Goal: Task Accomplishment & Management: Manage account settings

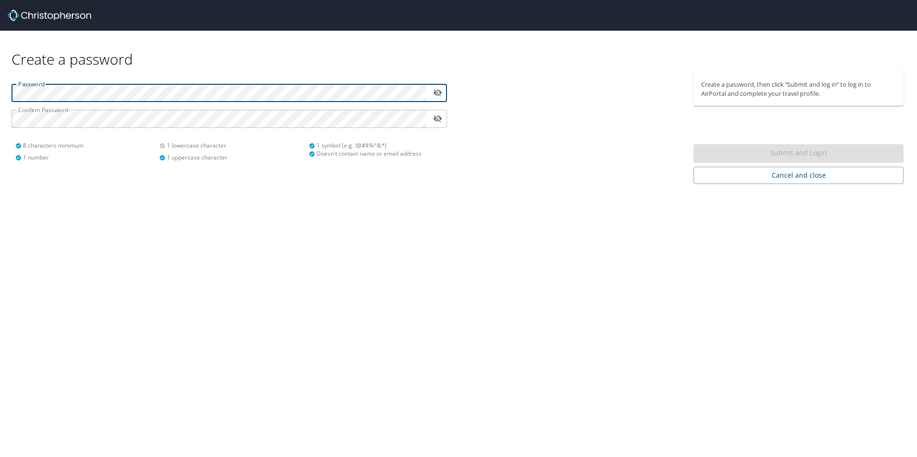
click at [0, 91] on html "Create a password Password ​ Confirm Password ​ 8 characters minimum 1 number 1…" at bounding box center [458, 228] width 917 height 457
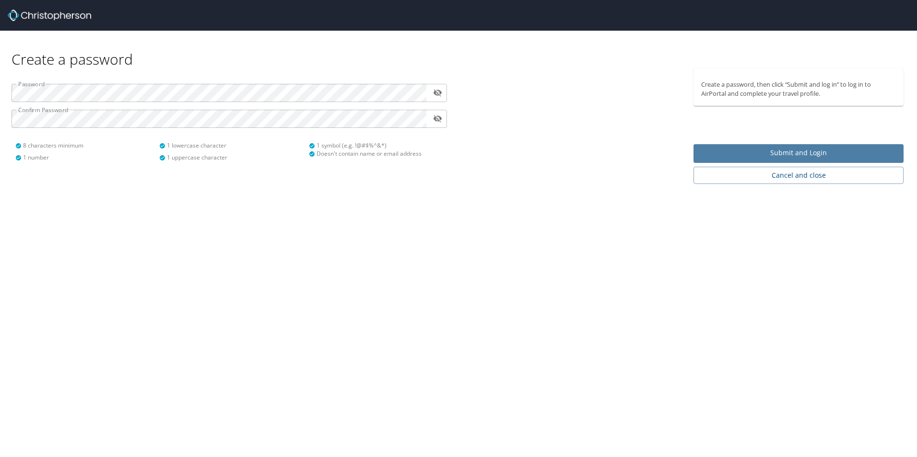
click at [813, 153] on span "Submit and Login" at bounding box center [798, 153] width 195 height 12
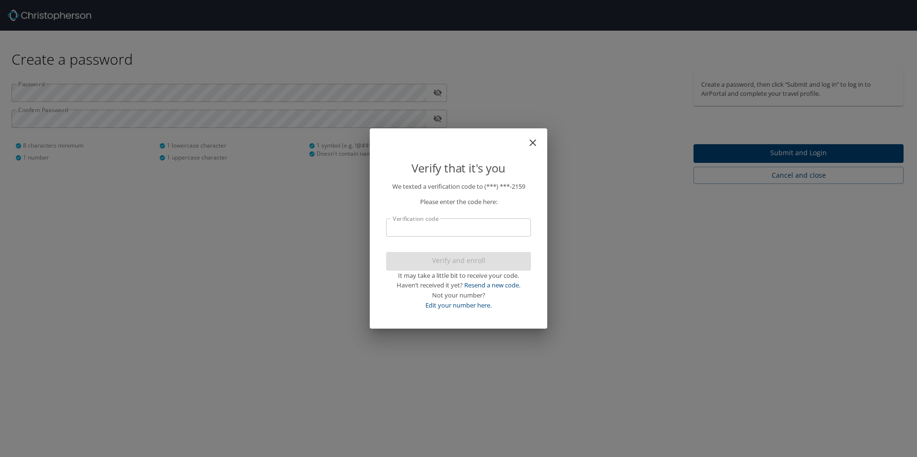
click at [440, 228] on input "Verification code" at bounding box center [458, 228] width 145 height 18
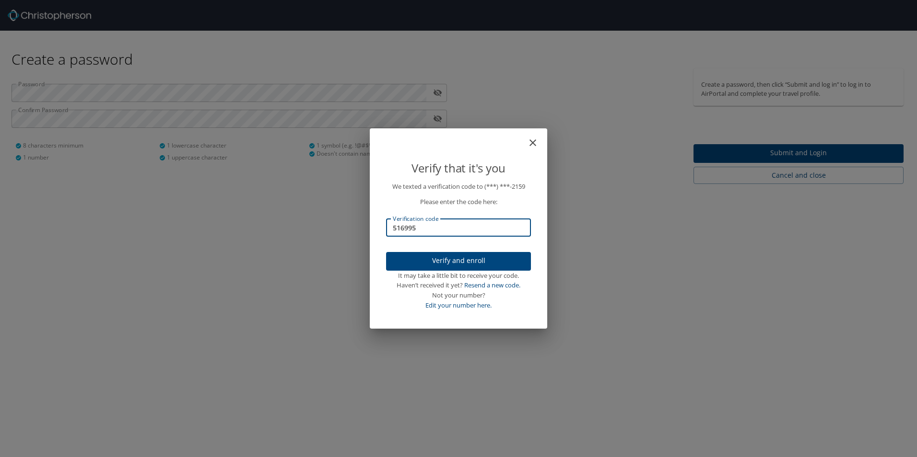
type input "516995"
click at [444, 261] on span "Verify and enroll" at bounding box center [458, 261] width 129 height 12
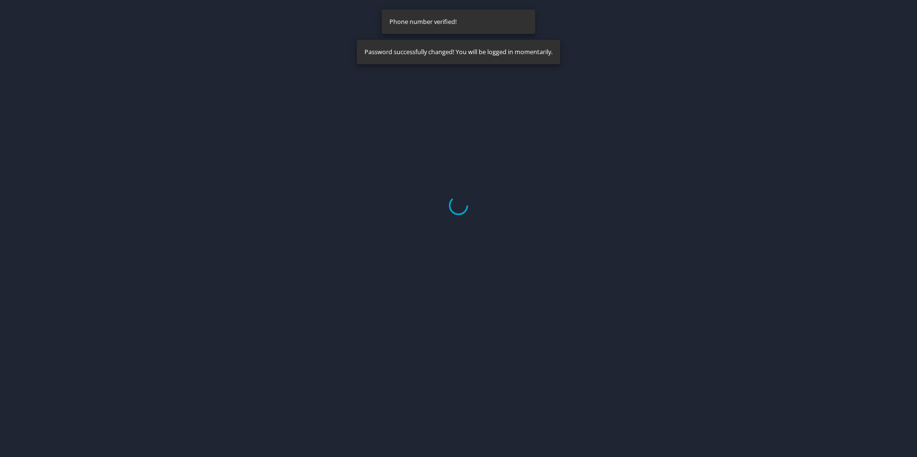
select select "US"
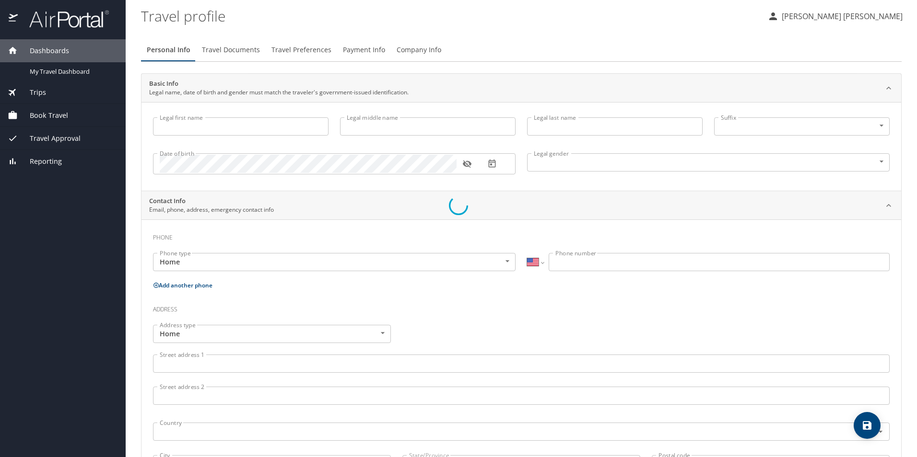
type input "Lang"
type input "Wu"
type input "Male"
select select "US"
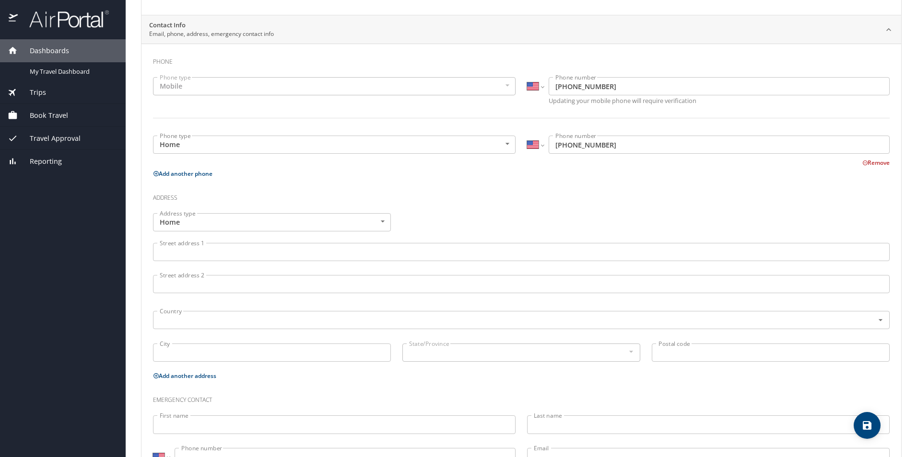
scroll to position [192, 0]
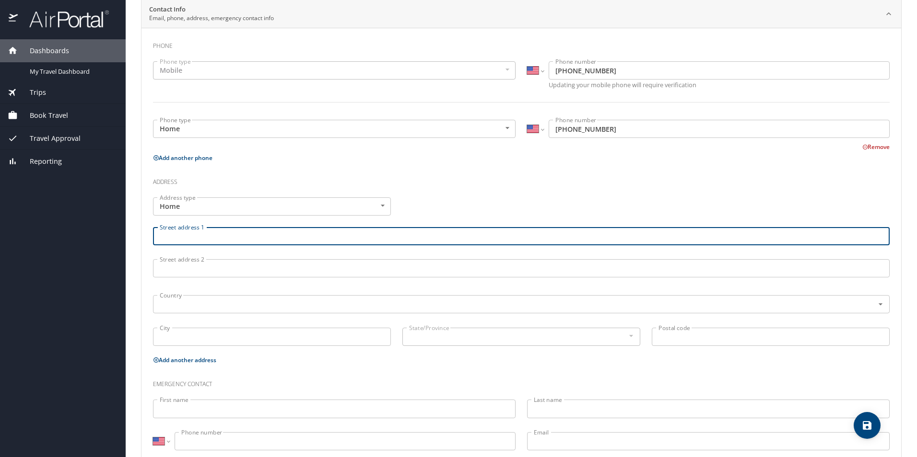
drag, startPoint x: 159, startPoint y: 235, endPoint x: 165, endPoint y: 241, distance: 8.5
click at [160, 236] on input "Street address 1" at bounding box center [521, 236] width 736 height 18
type input "[STREET_ADDRESS][PERSON_NAME]"
click at [136, 265] on main "Travel profile Lang Wu Personal Info Travel Documents Travel Preferences Paymen…" at bounding box center [521, 228] width 791 height 457
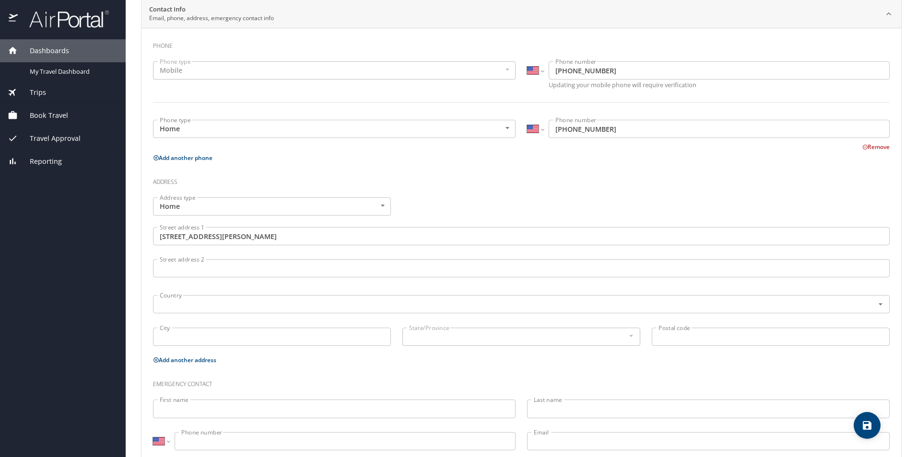
click at [282, 156] on p "Add another phone" at bounding box center [521, 158] width 736 height 12
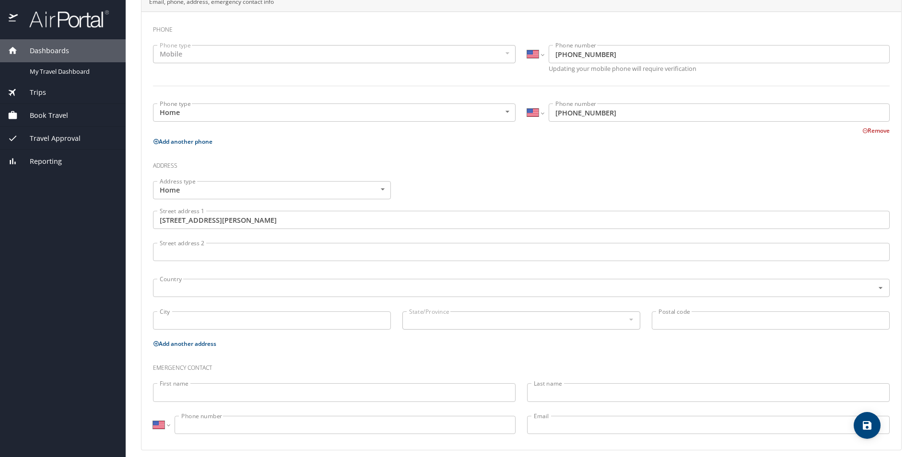
scroll to position [217, 0]
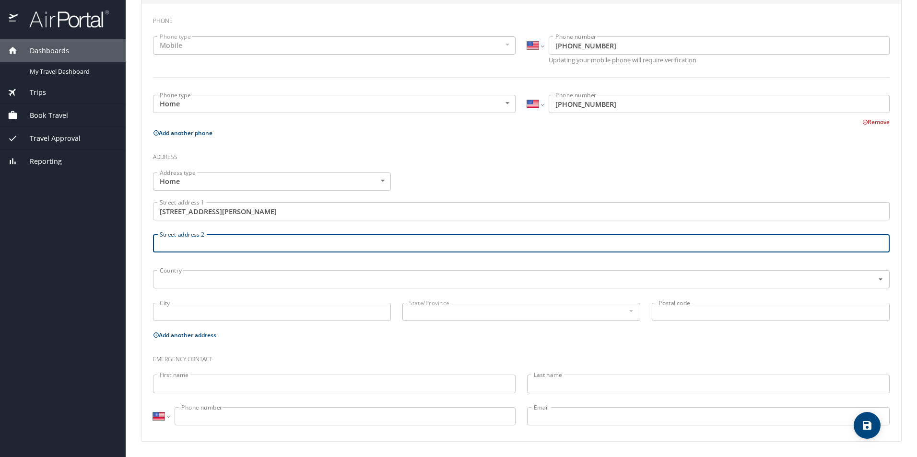
click at [199, 244] on input "Street address 2" at bounding box center [521, 243] width 736 height 18
click at [184, 282] on input "text" at bounding box center [507, 279] width 702 height 12
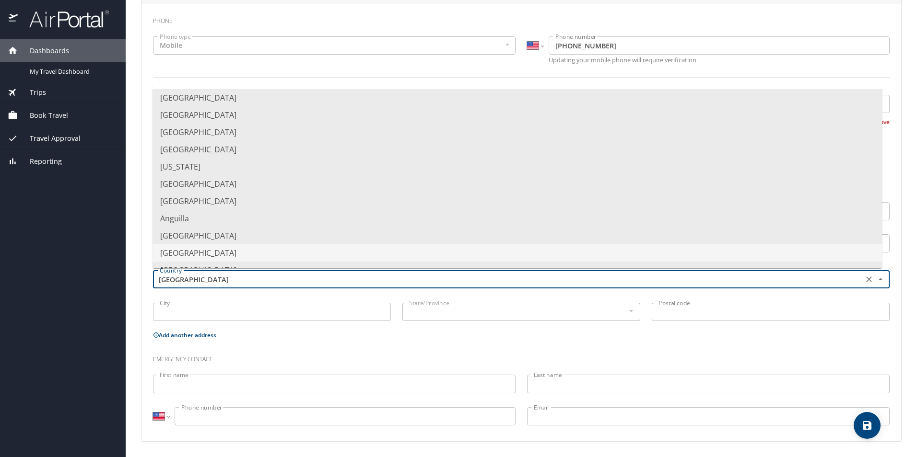
click at [139, 233] on main "Travel profile Lang Wu Personal Info Travel Documents Travel Preferences Paymen…" at bounding box center [521, 228] width 791 height 457
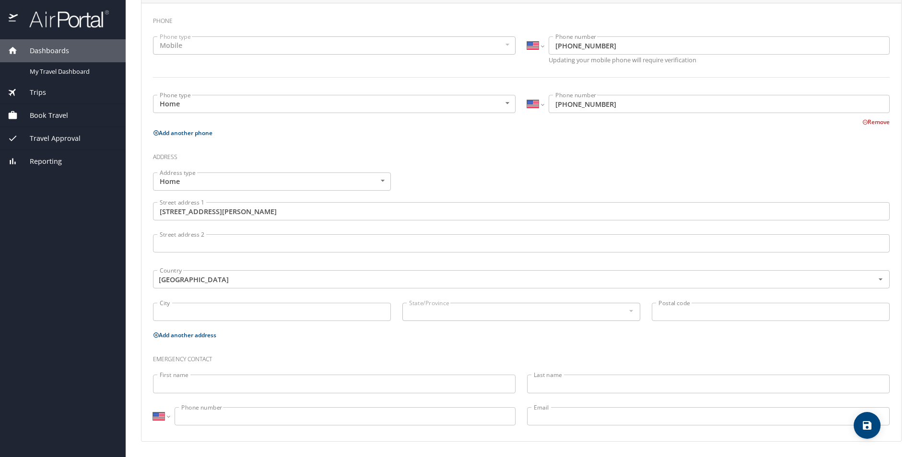
click at [183, 311] on input "City" at bounding box center [272, 312] width 238 height 18
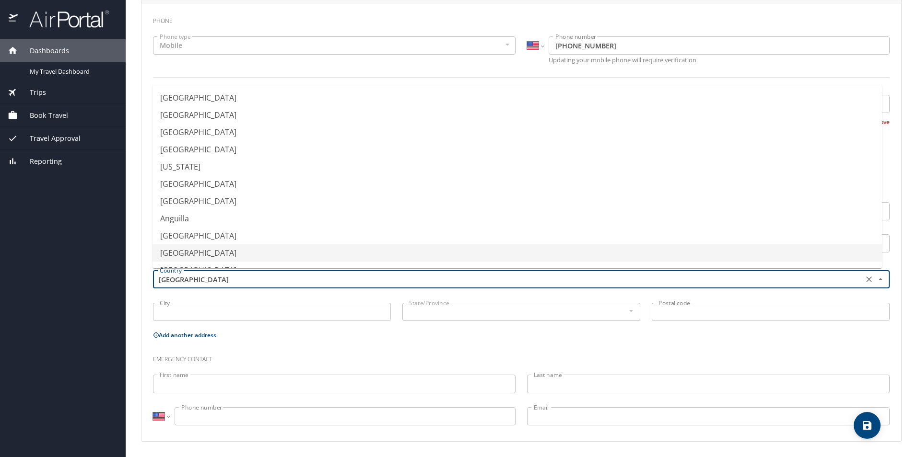
click at [241, 275] on input "Argentina" at bounding box center [507, 279] width 702 height 12
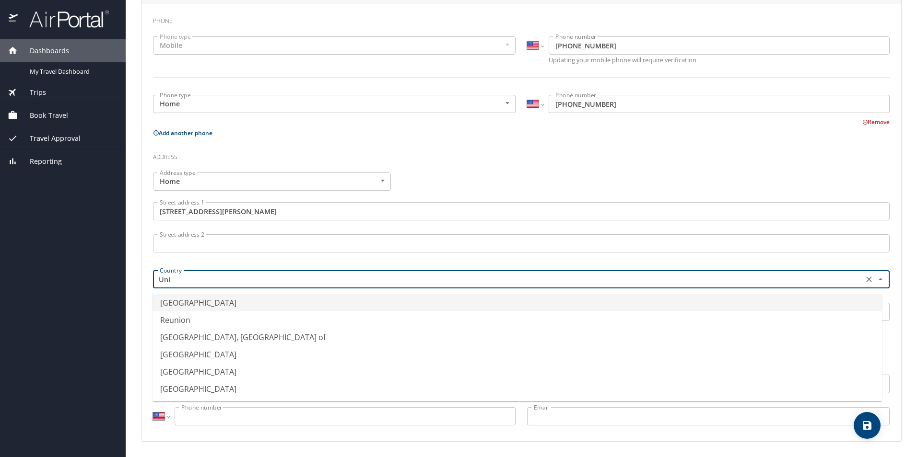
click at [189, 299] on li "United States of America" at bounding box center [516, 302] width 729 height 17
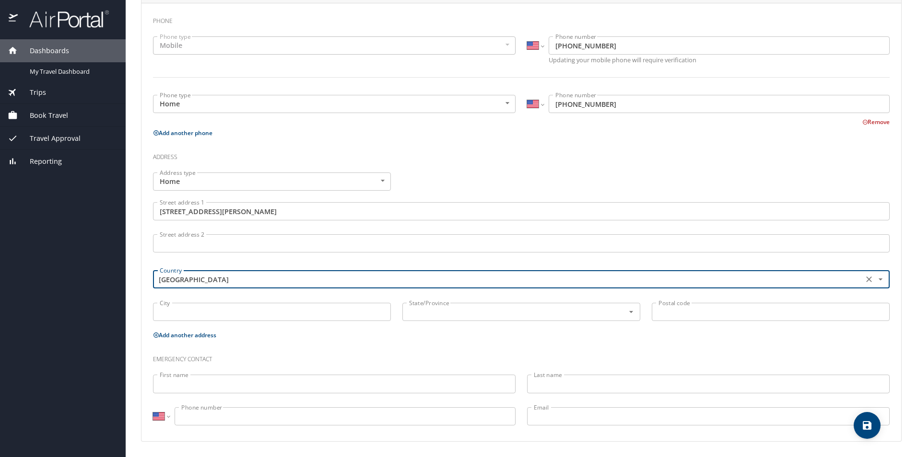
type input "United States of America"
drag, startPoint x: 190, startPoint y: 312, endPoint x: 209, endPoint y: 315, distance: 19.0
click at [190, 312] on input "City" at bounding box center [272, 312] width 238 height 18
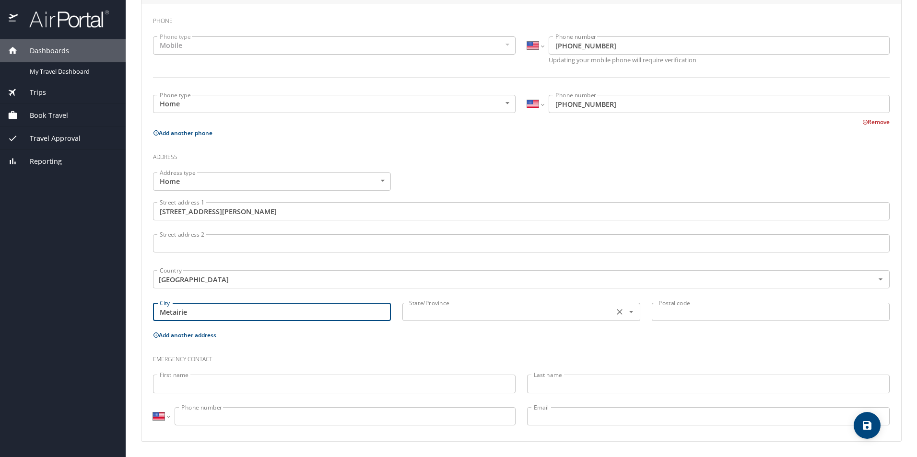
type input "Metairie"
click at [449, 315] on input "text" at bounding box center [507, 312] width 204 height 12
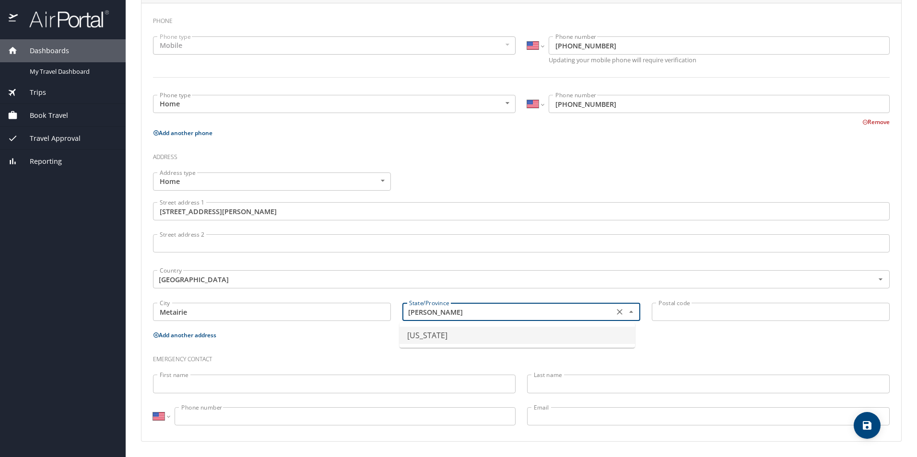
click at [461, 337] on li "Louisiana" at bounding box center [516, 335] width 235 height 17
type input "Louisiana"
drag, startPoint x: 669, startPoint y: 314, endPoint x: 681, endPoint y: 318, distance: 12.3
click at [670, 314] on input "Postal code" at bounding box center [771, 312] width 238 height 18
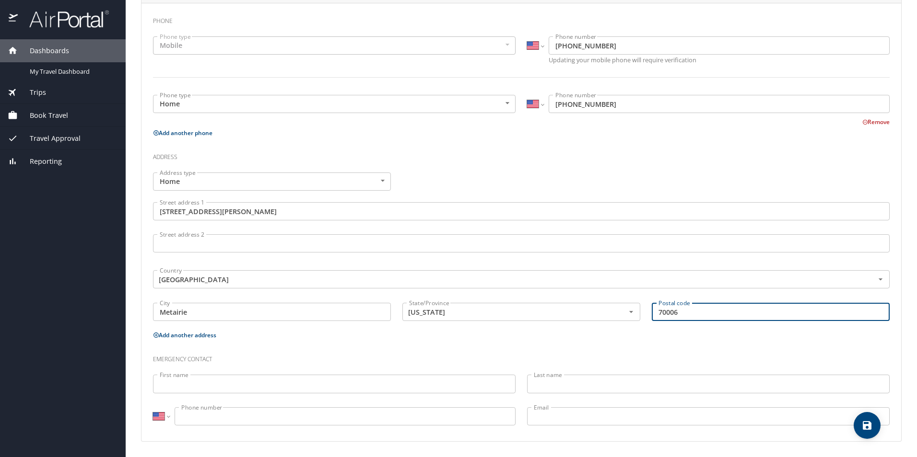
type input "70006"
click at [197, 380] on input "First name" at bounding box center [334, 384] width 362 height 18
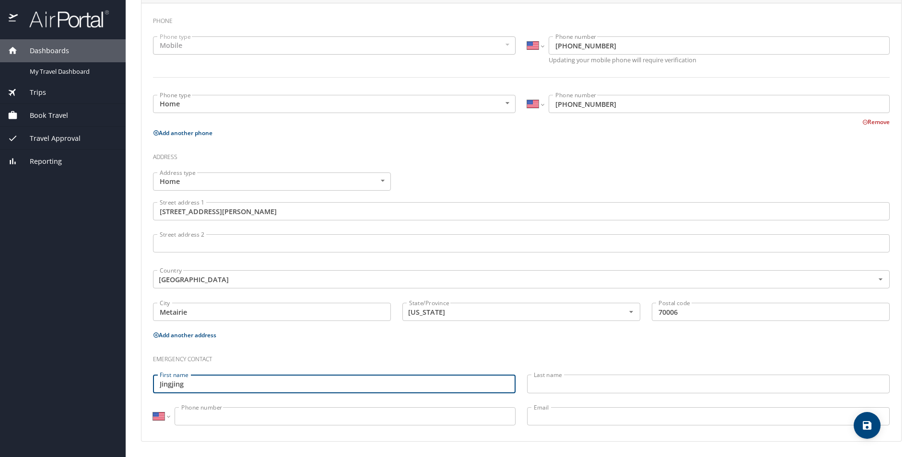
type input "Jingjing"
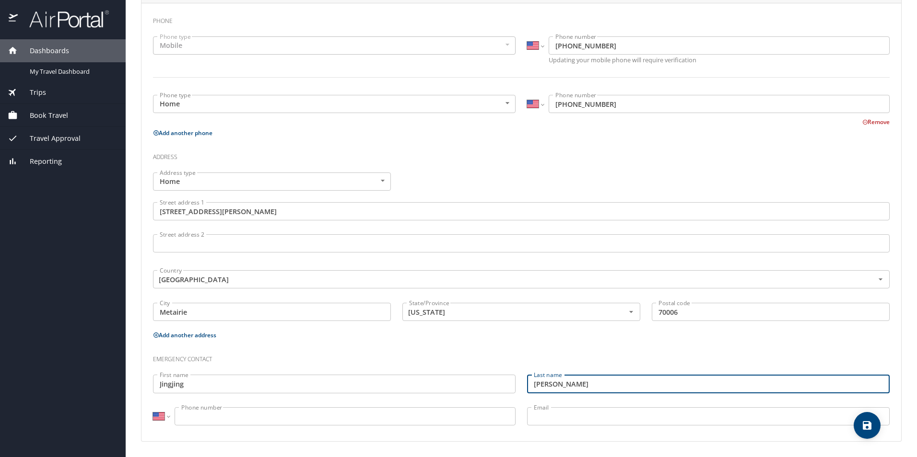
type input "Zhu"
drag, startPoint x: 317, startPoint y: 412, endPoint x: 324, endPoint y: 415, distance: 7.5
click at [319, 413] on input "Phone number" at bounding box center [345, 417] width 341 height 18
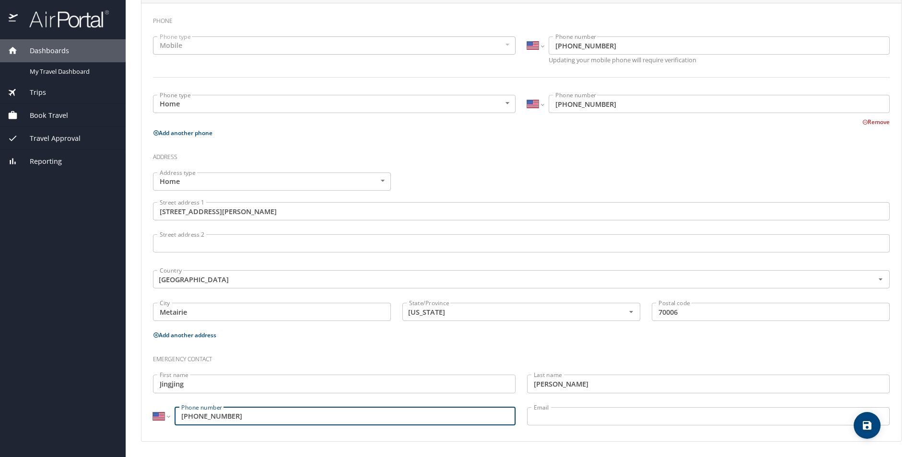
type input "(507) 271-5583"
click at [588, 417] on input "Email" at bounding box center [708, 417] width 362 height 18
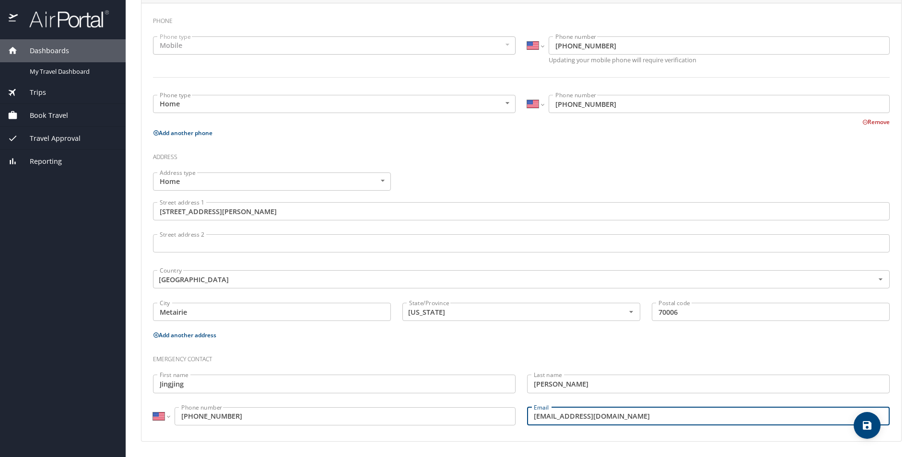
type input "jingjing816@gmail.com"
click at [872, 425] on icon "save" at bounding box center [867, 426] width 12 height 12
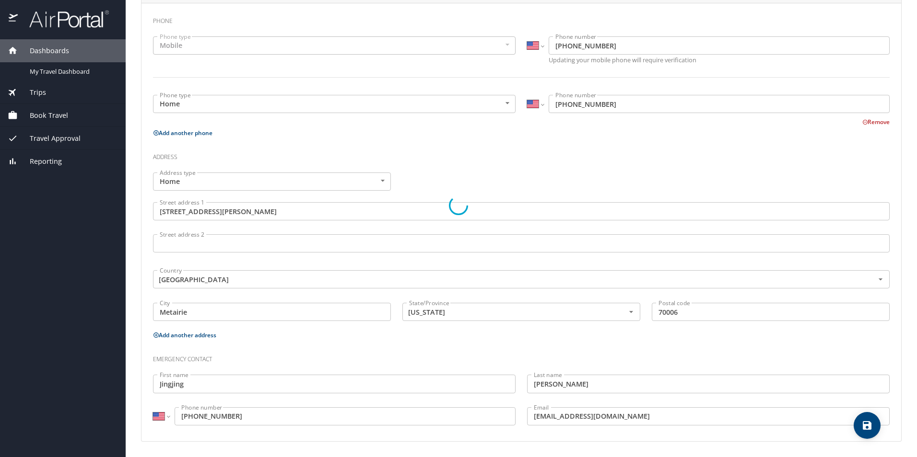
select select "US"
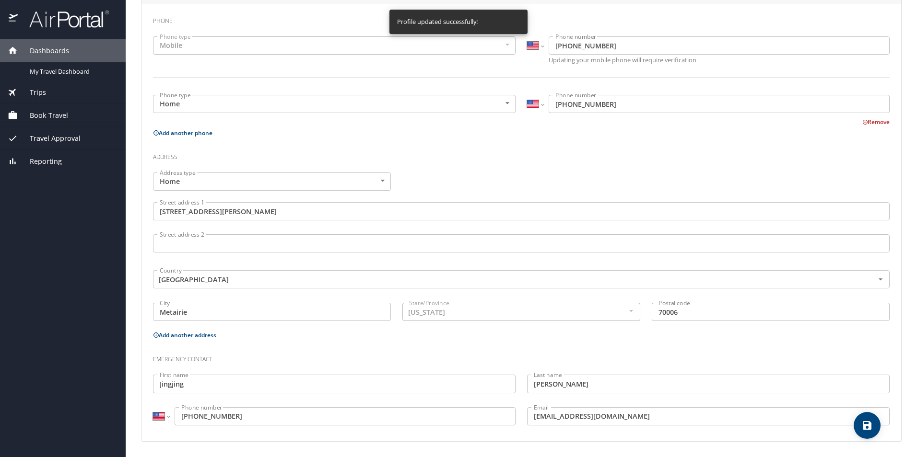
select select "US"
click at [85, 73] on span "My Travel Dashboard" at bounding box center [72, 71] width 84 height 9
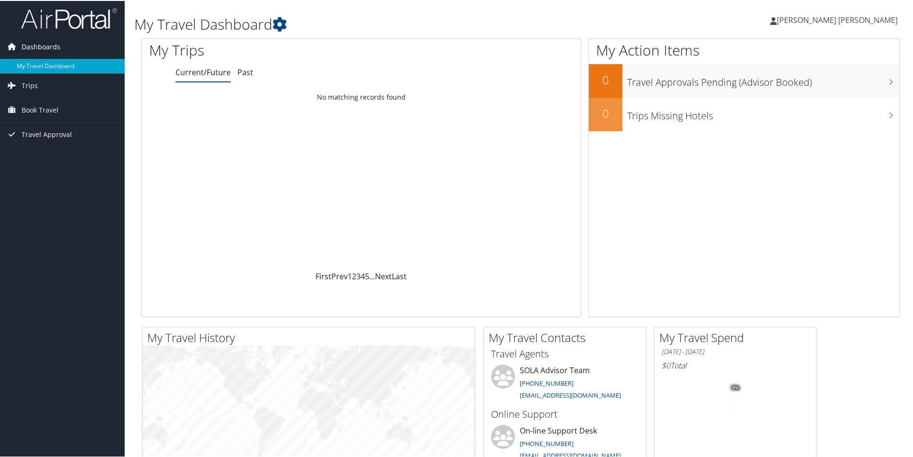
click at [60, 50] on link "Dashboards" at bounding box center [62, 46] width 125 height 24
click at [61, 46] on link "Dashboards" at bounding box center [62, 46] width 125 height 24
click at [56, 63] on link "My Travel Dashboard" at bounding box center [62, 65] width 125 height 14
click at [38, 83] on link "Trips" at bounding box center [62, 85] width 125 height 24
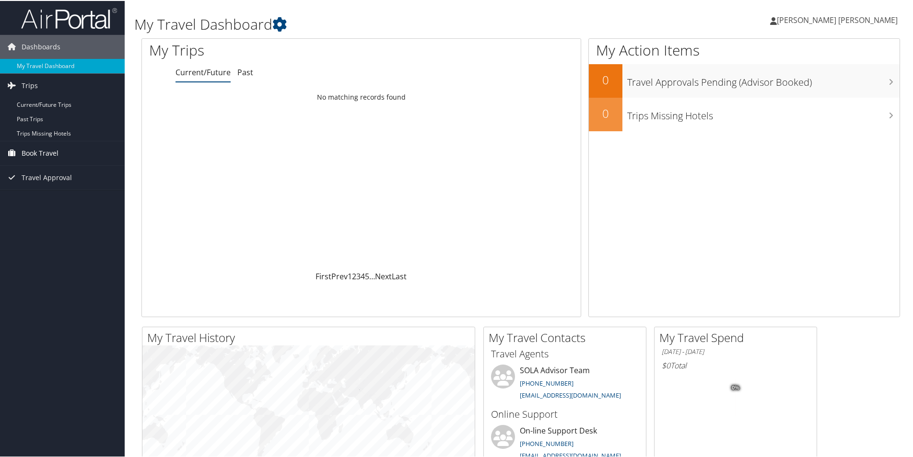
click at [63, 149] on link "Book Travel" at bounding box center [62, 152] width 125 height 24
click at [57, 222] on span "Travel Approval" at bounding box center [47, 220] width 50 height 24
click at [36, 63] on link "My Travel Dashboard" at bounding box center [62, 65] width 125 height 14
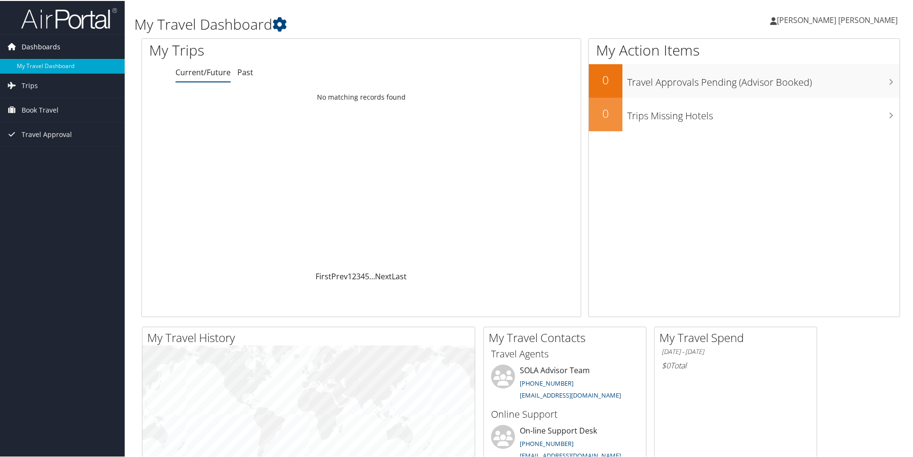
click at [12, 47] on icon at bounding box center [12, 45] width 14 height 14
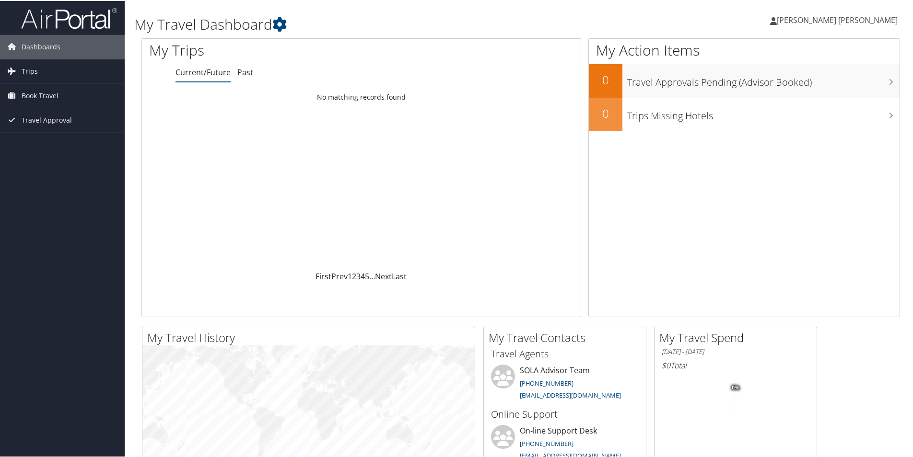
click at [48, 12] on img at bounding box center [69, 17] width 96 height 23
click at [868, 21] on span "[PERSON_NAME] [PERSON_NAME]" at bounding box center [837, 19] width 121 height 11
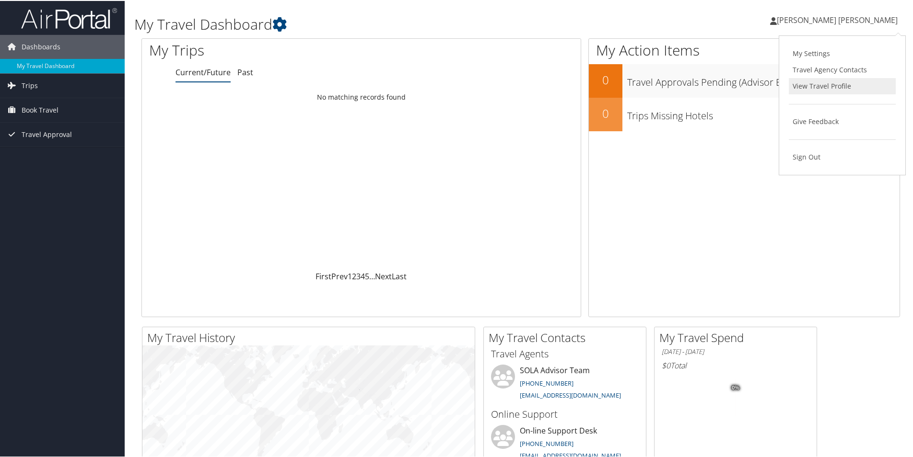
click at [853, 84] on link "View Travel Profile" at bounding box center [842, 85] width 107 height 16
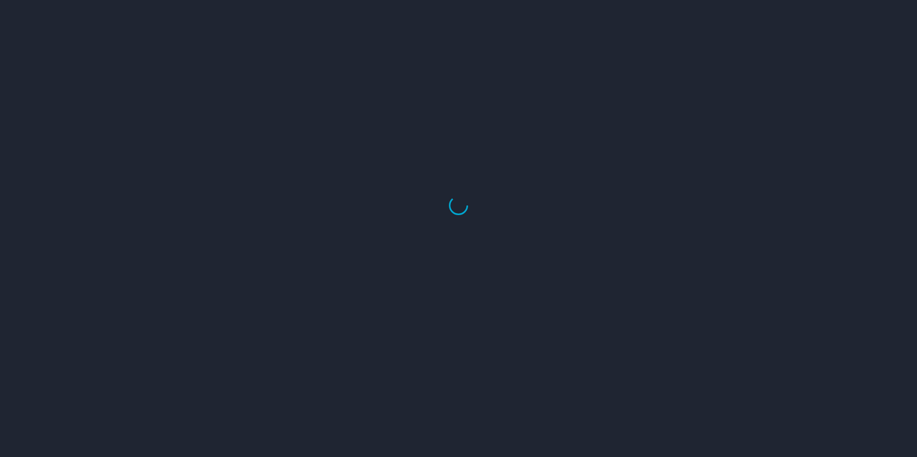
select select "US"
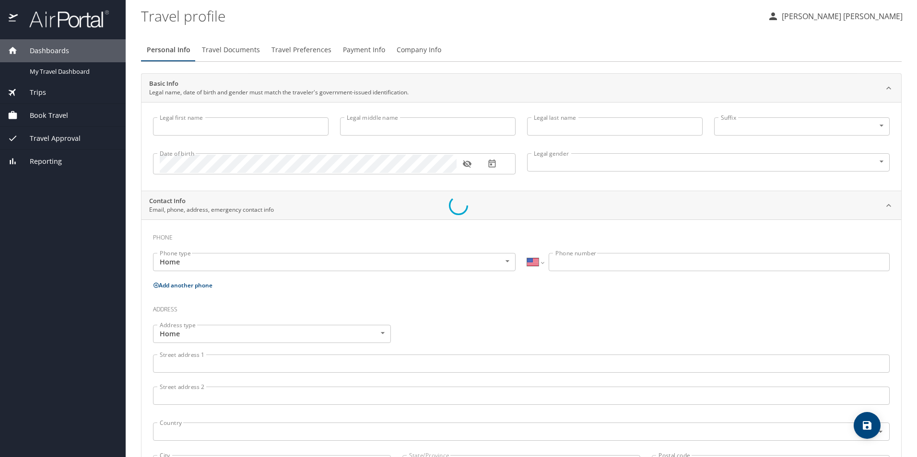
type input "Lang"
type input "[PERSON_NAME]"
type input "[DEMOGRAPHIC_DATA]"
type input "Jingjing"
type input "Zhu"
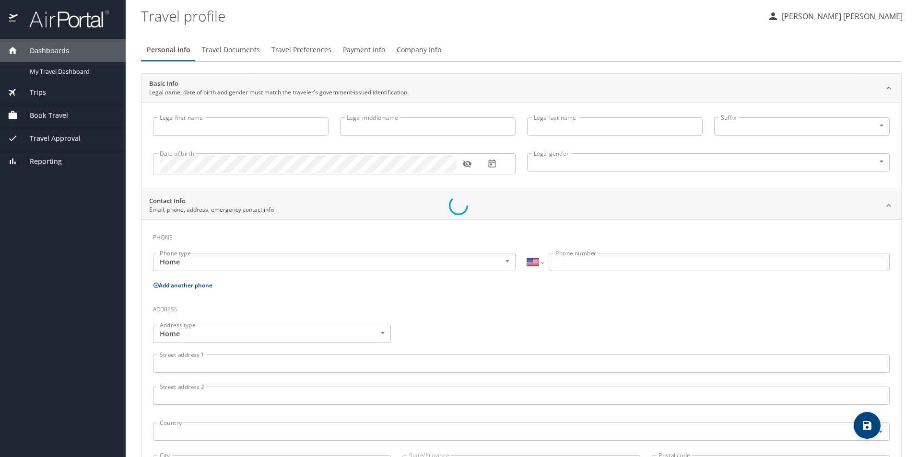
type input "(507) 271-5583"
type input "jingjing816@gmail.com"
select select "US"
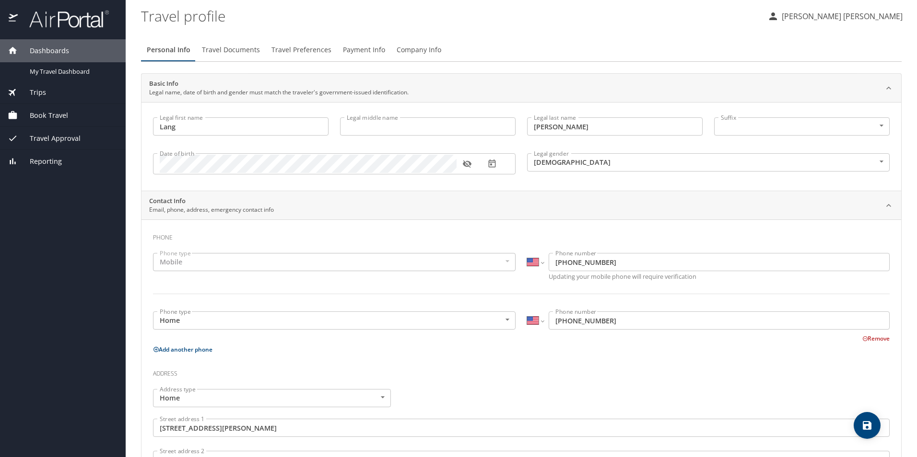
click at [225, 52] on span "Travel Documents" at bounding box center [231, 50] width 58 height 12
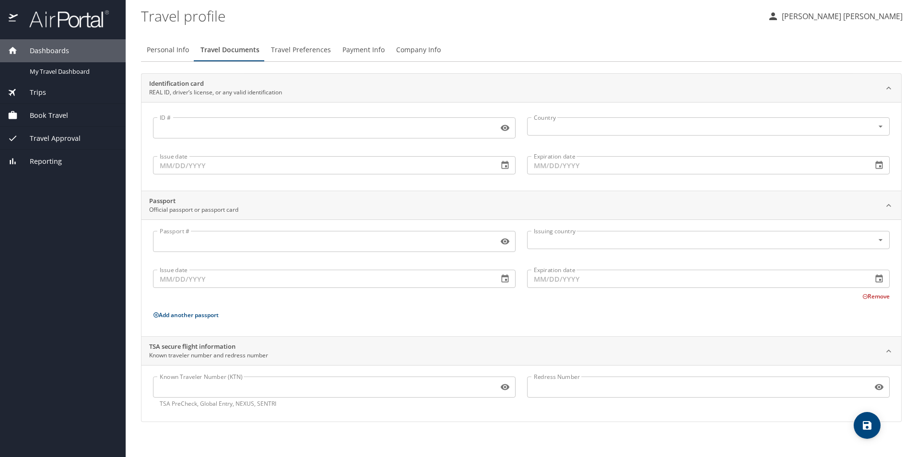
drag, startPoint x: 163, startPoint y: 122, endPoint x: 169, endPoint y: 124, distance: 6.7
click at [164, 122] on input "ID #" at bounding box center [323, 128] width 341 height 18
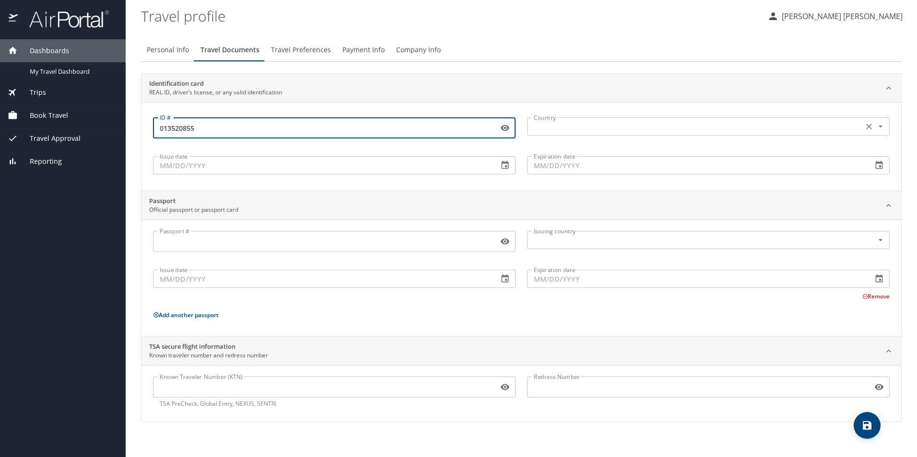
click at [600, 134] on div "Country" at bounding box center [708, 126] width 362 height 18
type input "013520855"
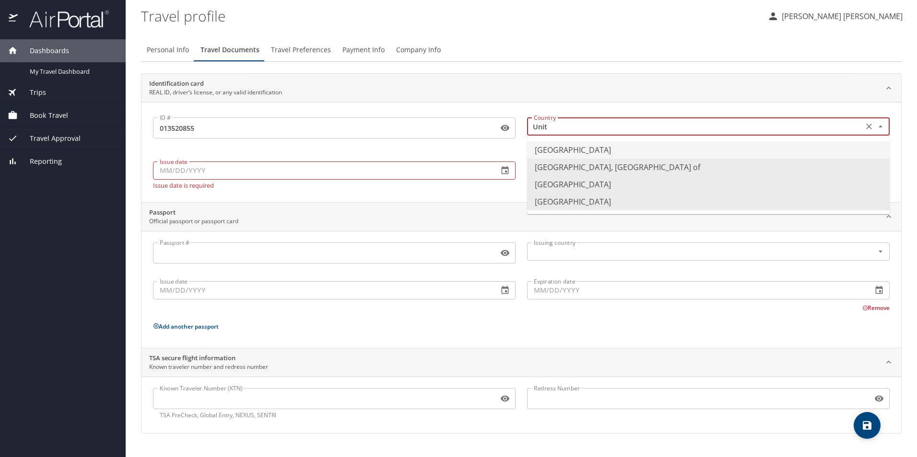
click at [604, 151] on li "United States of America" at bounding box center [708, 149] width 362 height 17
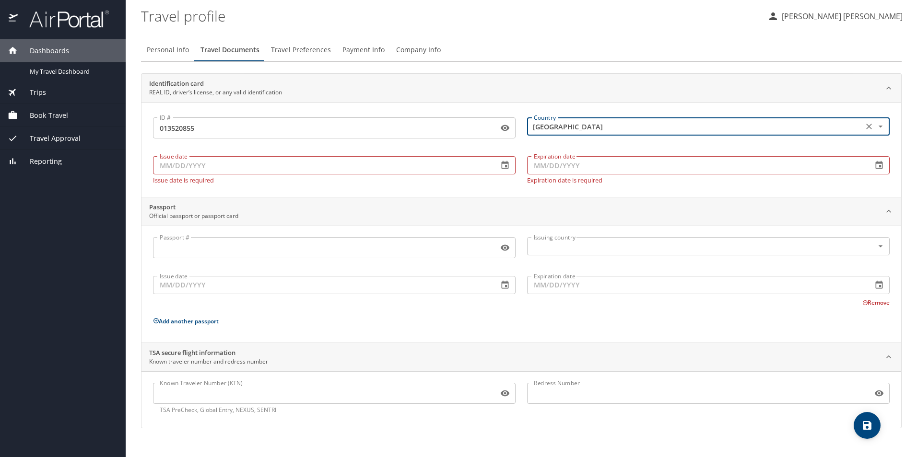
type input "United States of America"
click at [189, 162] on input "Issue date" at bounding box center [322, 165] width 338 height 18
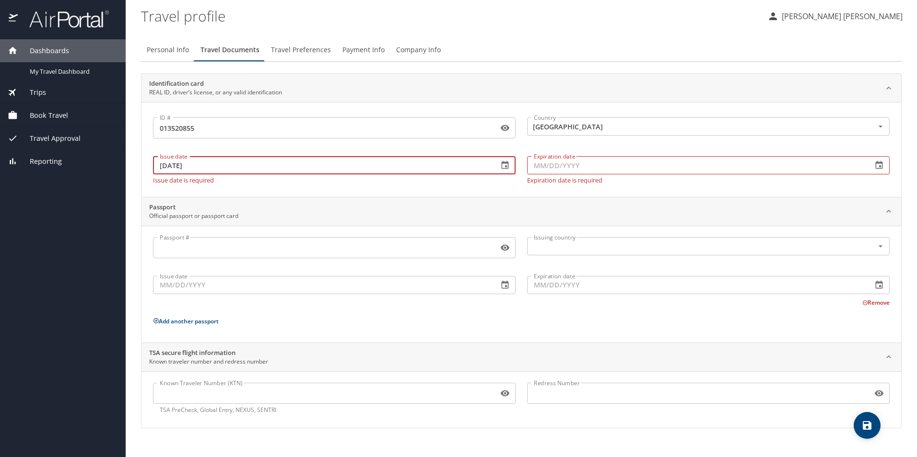
type input "09/29/2025"
click at [564, 169] on input "Expiration date" at bounding box center [696, 165] width 338 height 18
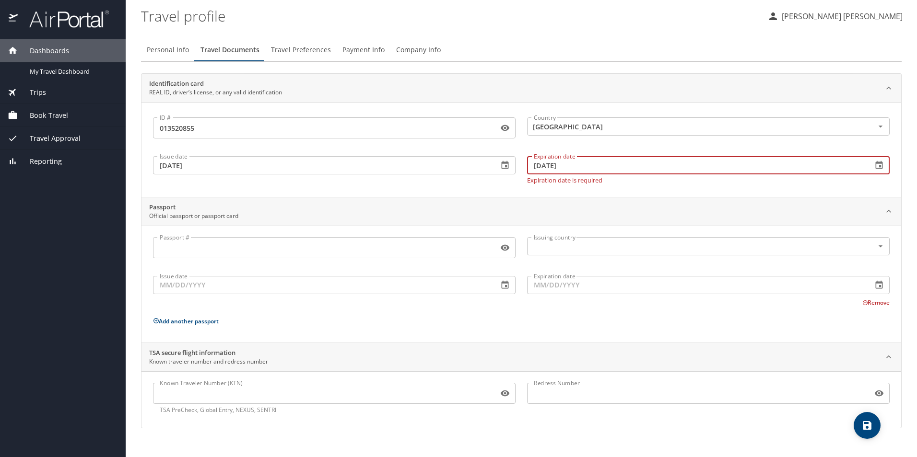
type input "09/29/2031"
click at [178, 249] on input "Passport #" at bounding box center [323, 248] width 341 height 18
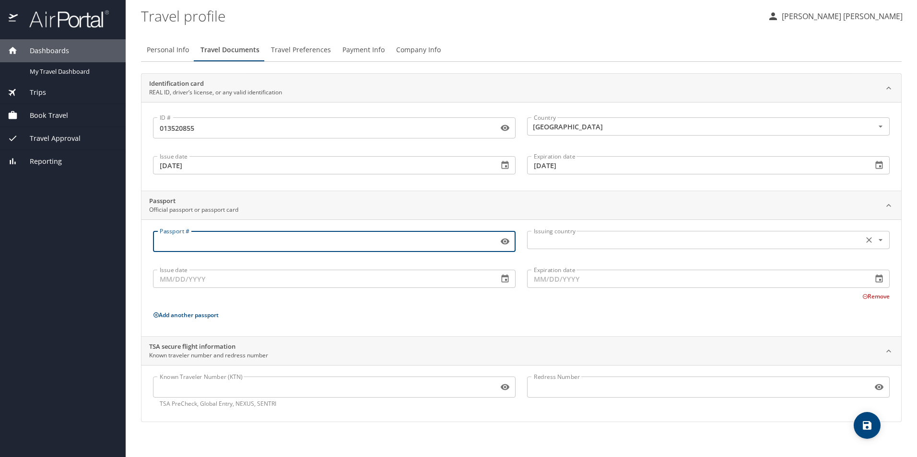
drag, startPoint x: 549, startPoint y: 240, endPoint x: 555, endPoint y: 244, distance: 7.2
click at [549, 240] on input "text" at bounding box center [694, 240] width 328 height 12
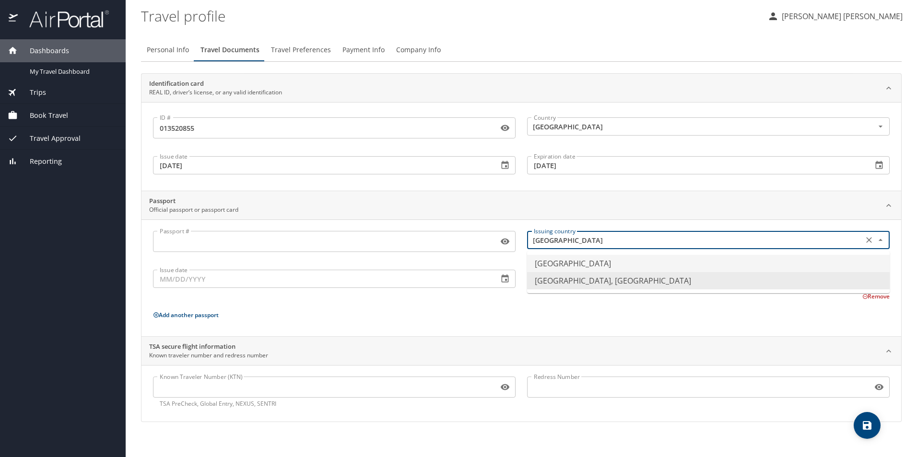
click at [565, 260] on li "China" at bounding box center [708, 263] width 362 height 17
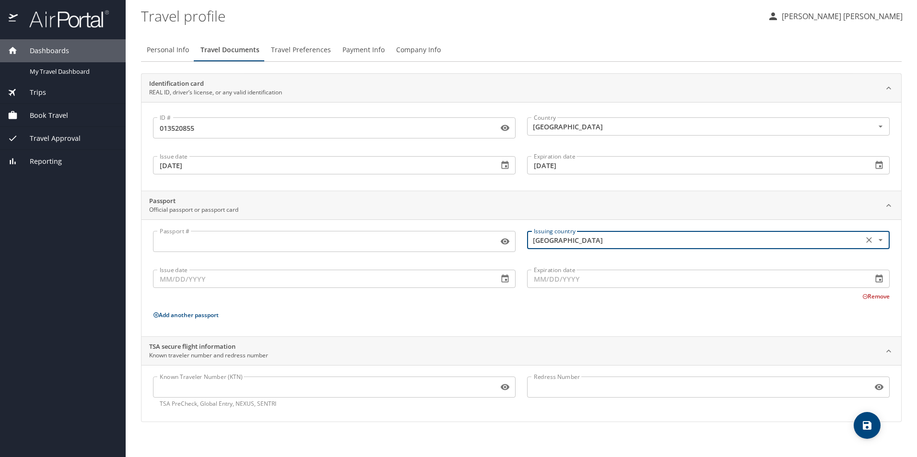
type input "China"
click at [187, 239] on input "Passport #" at bounding box center [323, 242] width 341 height 18
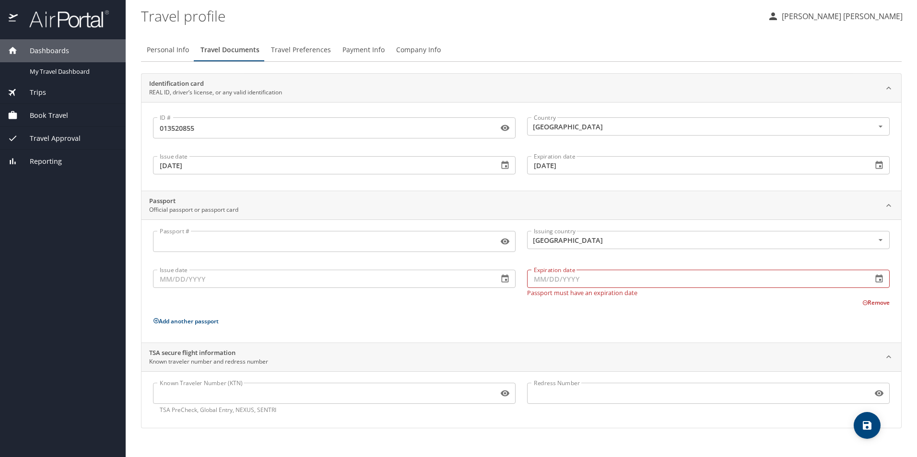
click at [175, 247] on input "Passport #" at bounding box center [323, 242] width 341 height 18
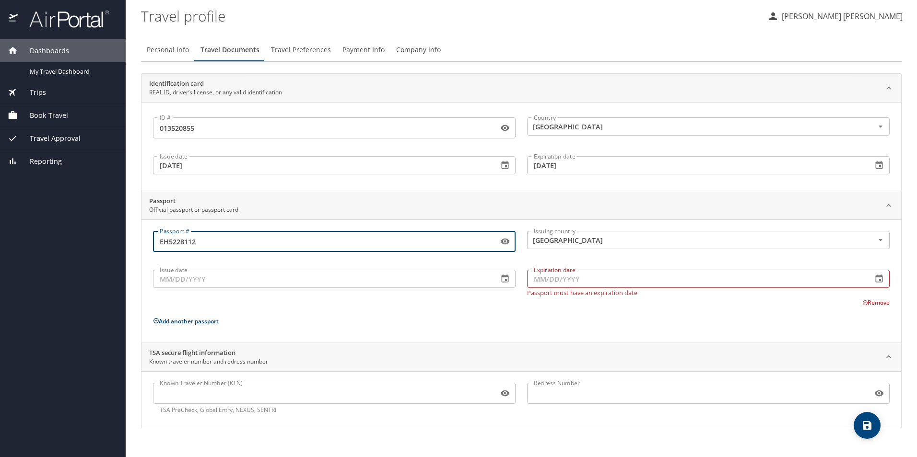
type input "EH5228112"
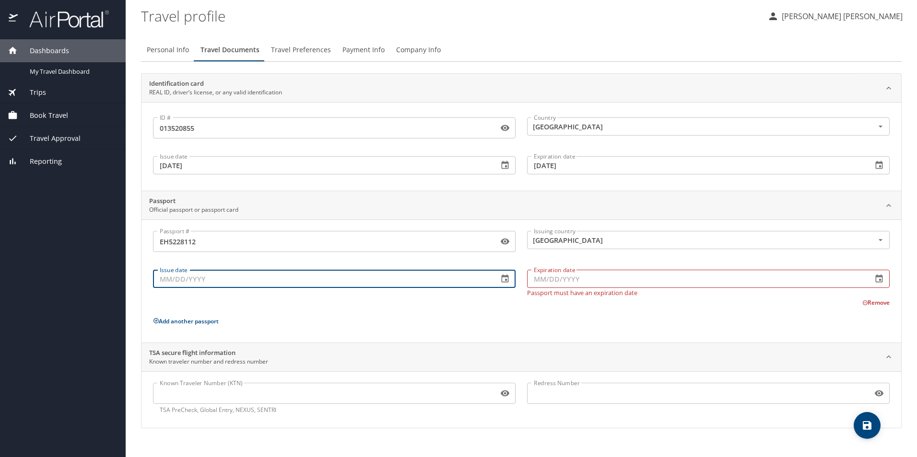
click at [210, 279] on input "Issue date" at bounding box center [322, 279] width 338 height 18
type input "01/07/2020"
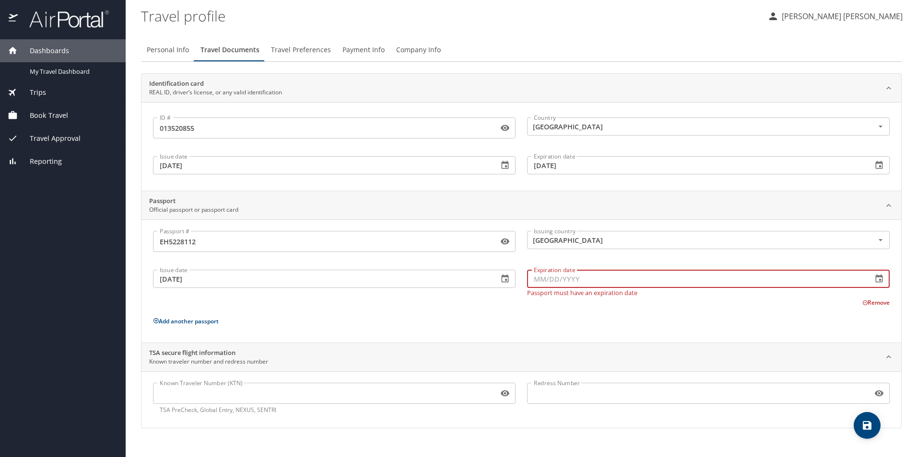
drag, startPoint x: 601, startPoint y: 282, endPoint x: 619, endPoint y: 292, distance: 20.2
click at [603, 284] on input "Expiration date" at bounding box center [696, 279] width 338 height 18
drag, startPoint x: 567, startPoint y: 281, endPoint x: 595, endPoint y: 290, distance: 29.6
click at [581, 280] on input "01/06/2031" at bounding box center [696, 279] width 338 height 18
type input "01/06/2030"
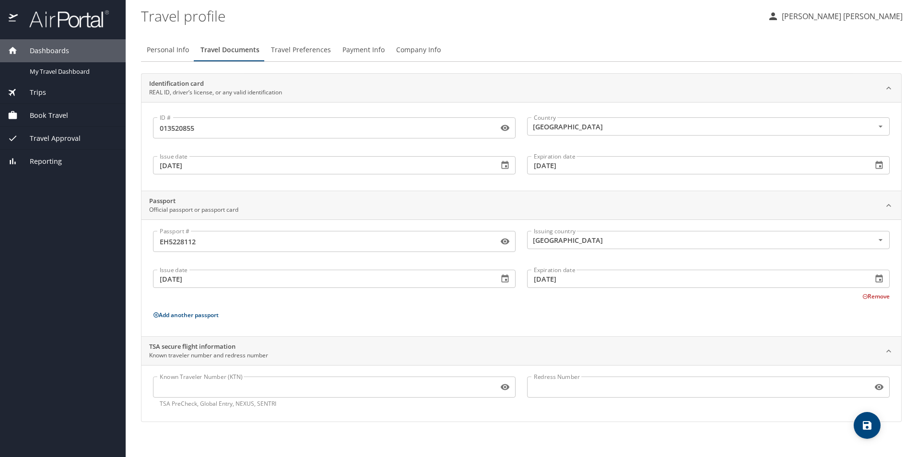
click at [593, 313] on div "Passport # EH5228112 Passport # Issuing country China Issuing country Issue dat…" at bounding box center [521, 280] width 736 height 98
drag, startPoint x: 178, startPoint y: 392, endPoint x: 206, endPoint y: 395, distance: 27.5
click at [179, 392] on input "Known Traveler Number (KTN)" at bounding box center [323, 387] width 341 height 18
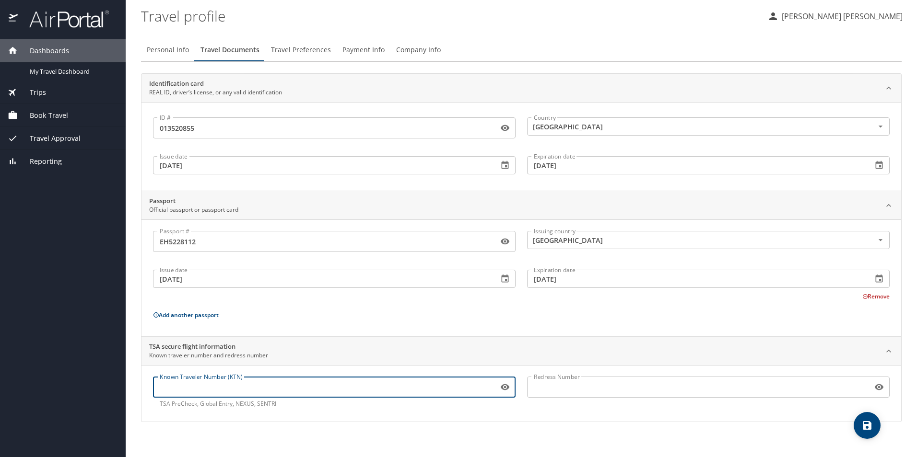
click at [228, 396] on input "Known Traveler Number (KTN)" at bounding box center [323, 387] width 341 height 18
paste input "160633321"
type input "160633321"
click at [872, 425] on icon "save" at bounding box center [867, 426] width 12 height 12
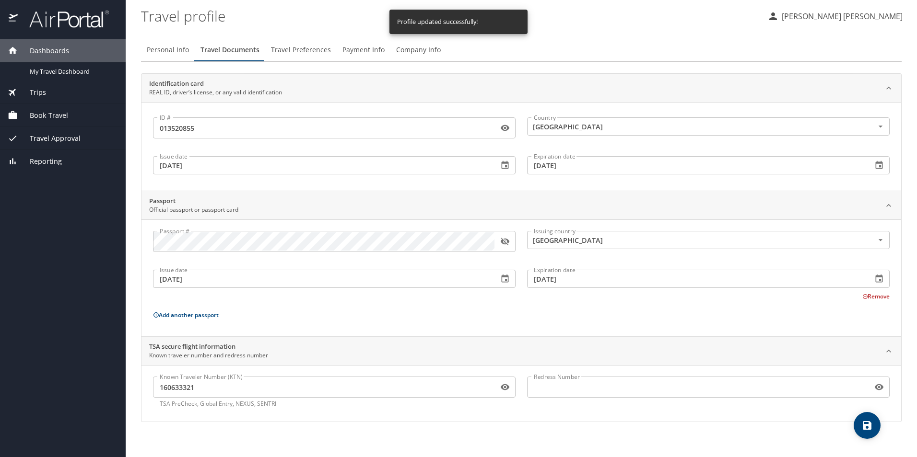
click at [297, 53] on span "Travel Preferences" at bounding box center [301, 50] width 60 height 12
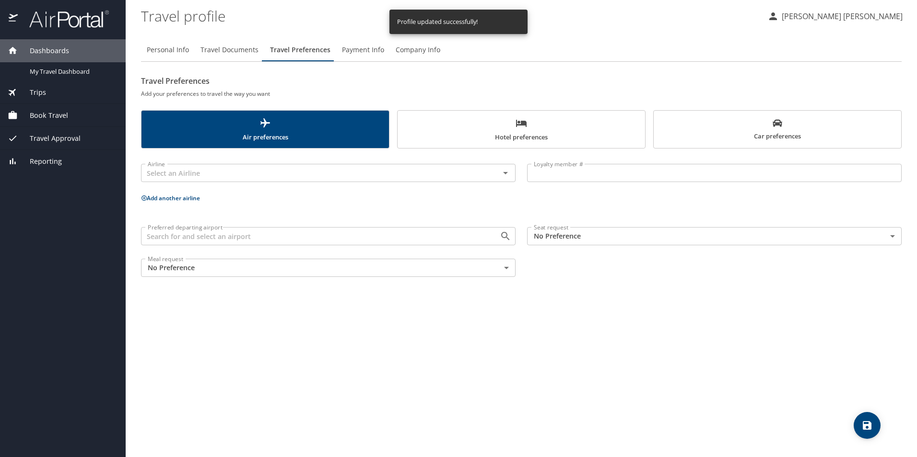
click at [231, 52] on span "Travel Documents" at bounding box center [229, 50] width 58 height 12
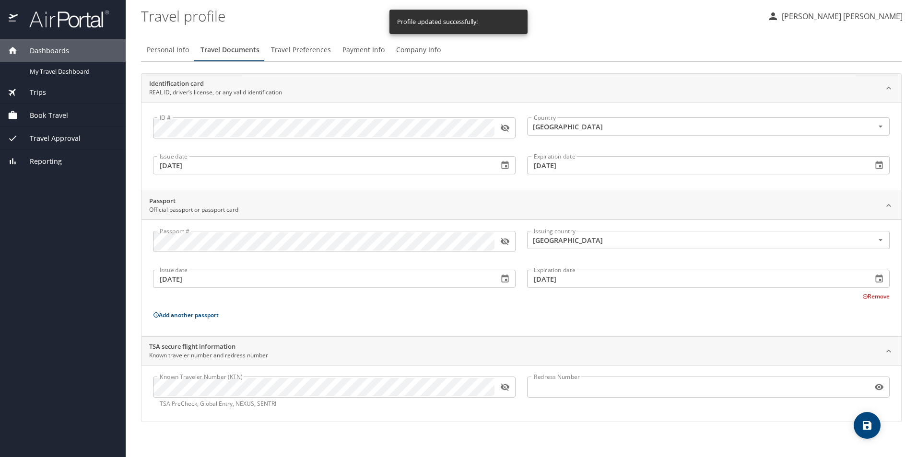
click at [292, 46] on span "Travel Preferences" at bounding box center [301, 50] width 60 height 12
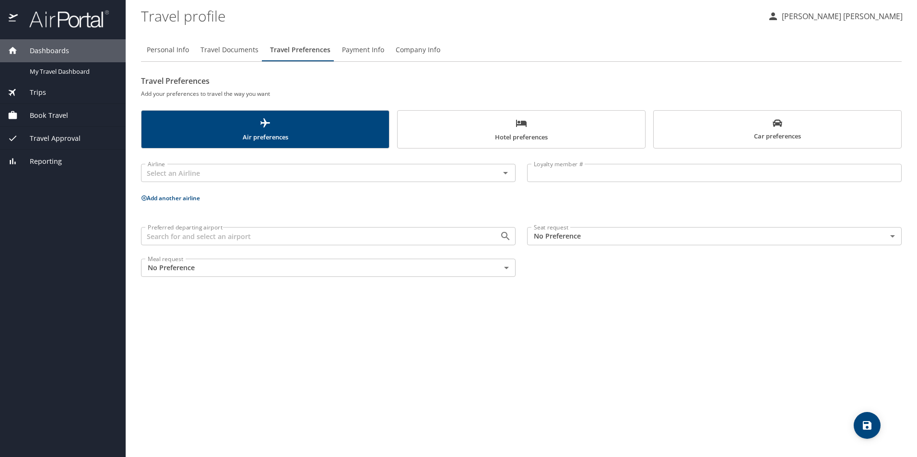
click at [349, 52] on span "Payment Info" at bounding box center [363, 50] width 42 height 12
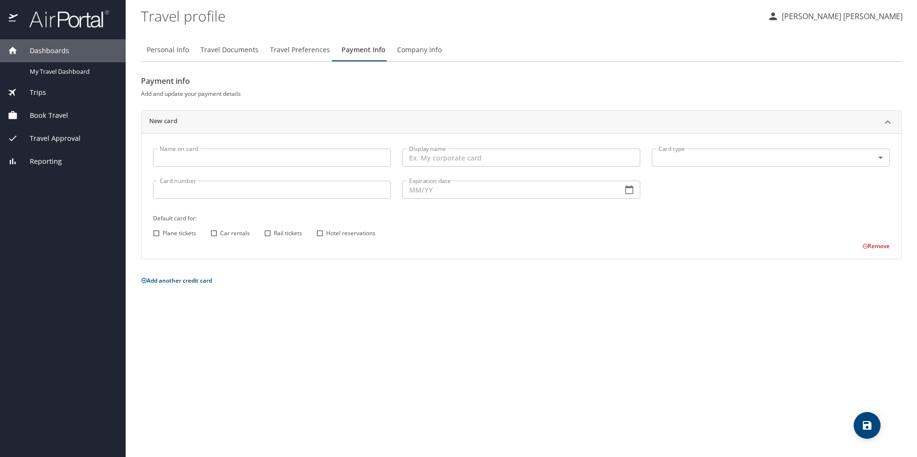
click at [413, 47] on span "Company Info" at bounding box center [419, 50] width 45 height 12
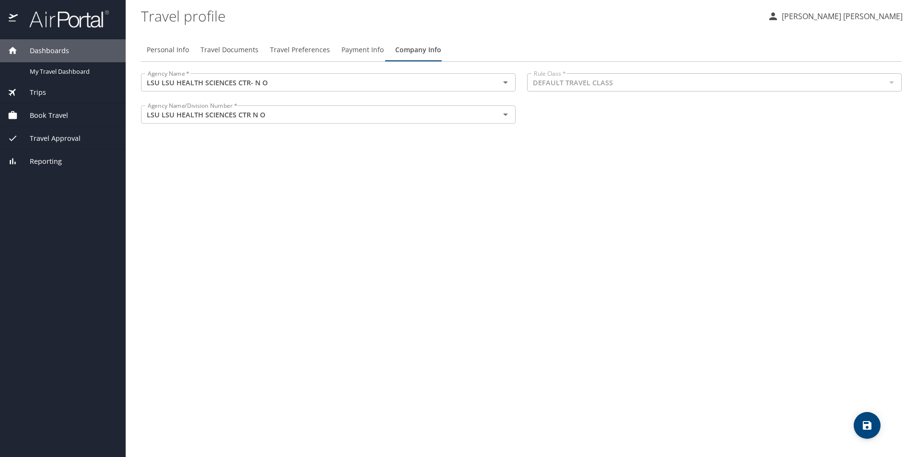
click at [341, 52] on span "Payment Info" at bounding box center [362, 50] width 42 height 12
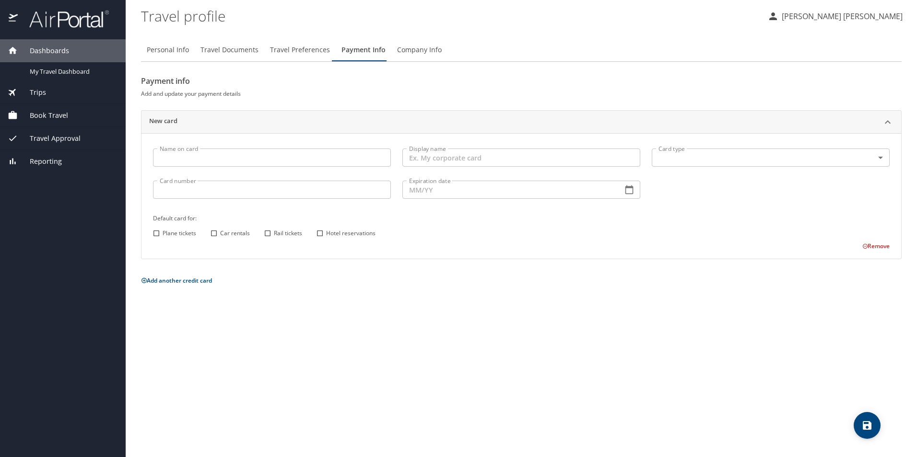
click at [292, 52] on span "Travel Preferences" at bounding box center [300, 50] width 60 height 12
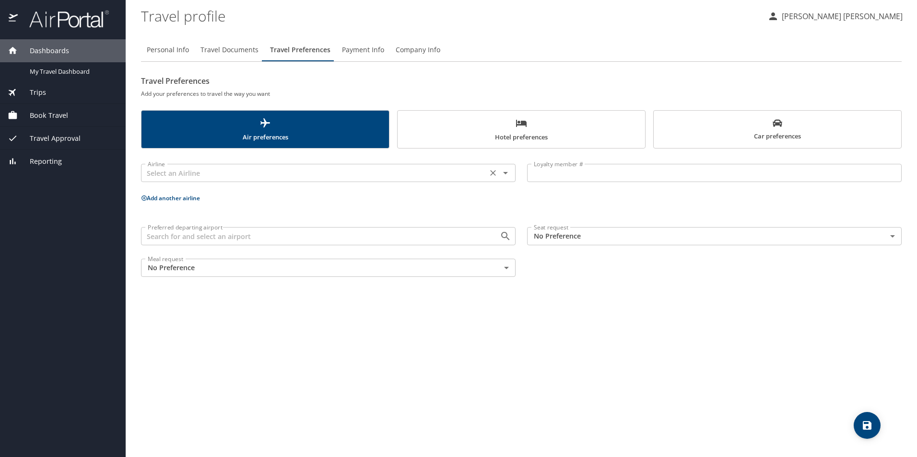
click at [238, 173] on input "text" at bounding box center [314, 173] width 340 height 12
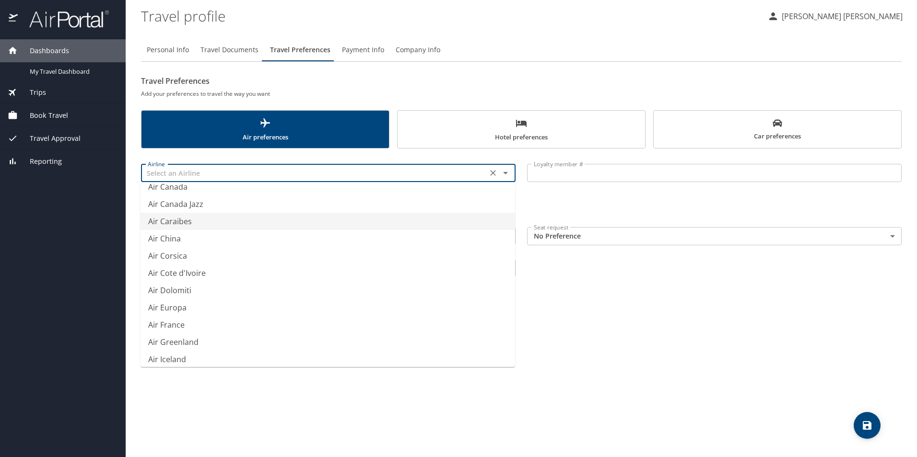
scroll to position [527, 0]
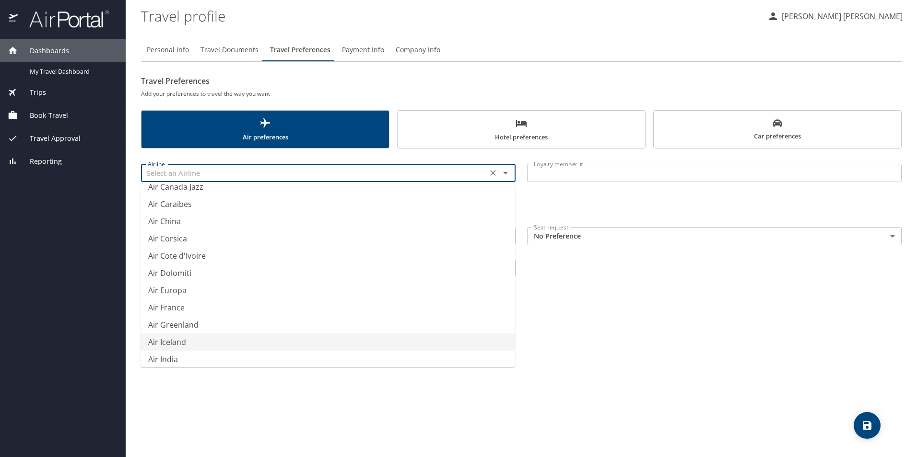
type input "Air Iceland"
drag, startPoint x: 673, startPoint y: 331, endPoint x: 679, endPoint y: 332, distance: 6.3
click at [673, 331] on div "Personal Info Travel Documents Travel Preferences Payment Info Company Info Tra…" at bounding box center [521, 244] width 760 height 427
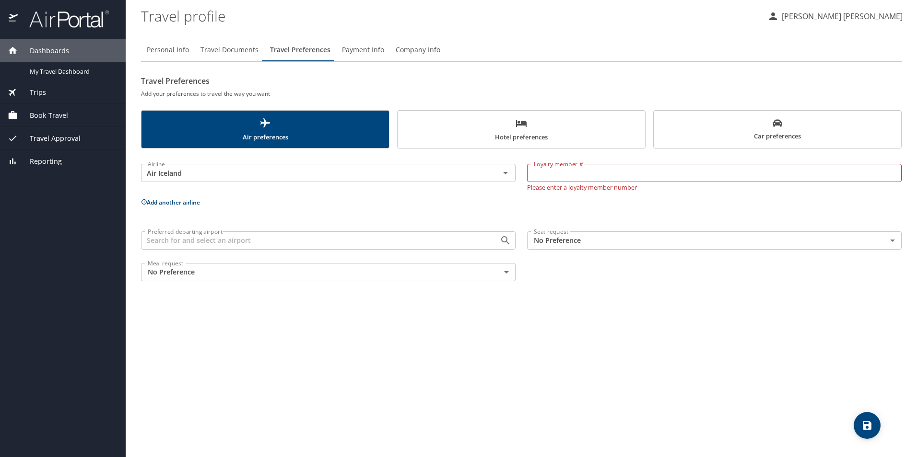
click at [875, 14] on p "Lang Wu" at bounding box center [841, 17] width 124 height 12
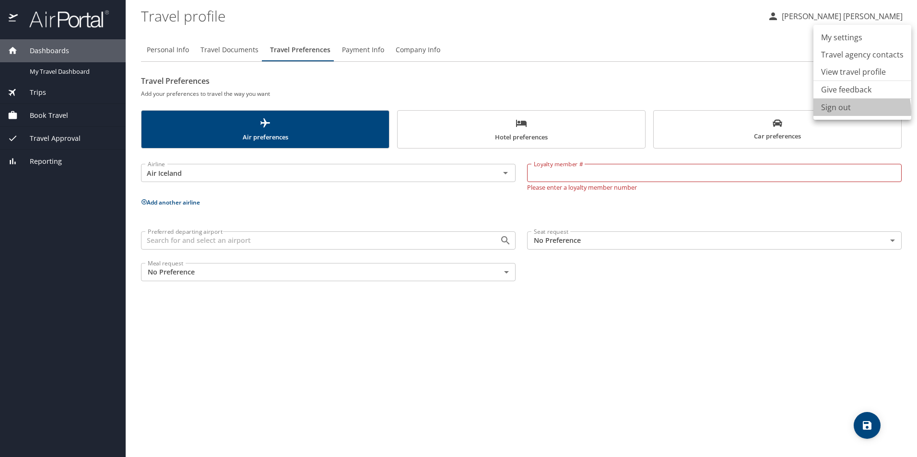
click at [842, 111] on li "Sign out" at bounding box center [862, 107] width 98 height 17
